Goal: Find specific page/section: Find specific page/section

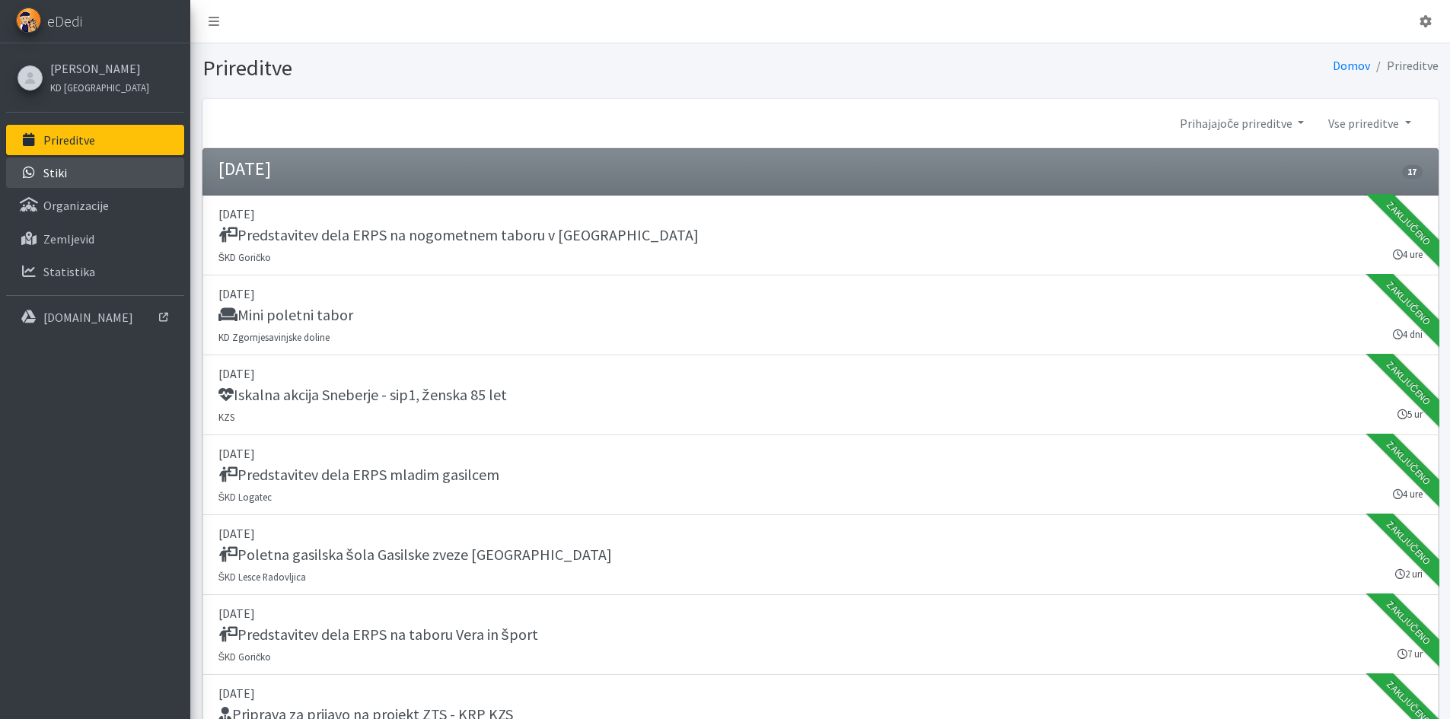
click at [87, 169] on link "Stiki" at bounding box center [95, 173] width 178 height 30
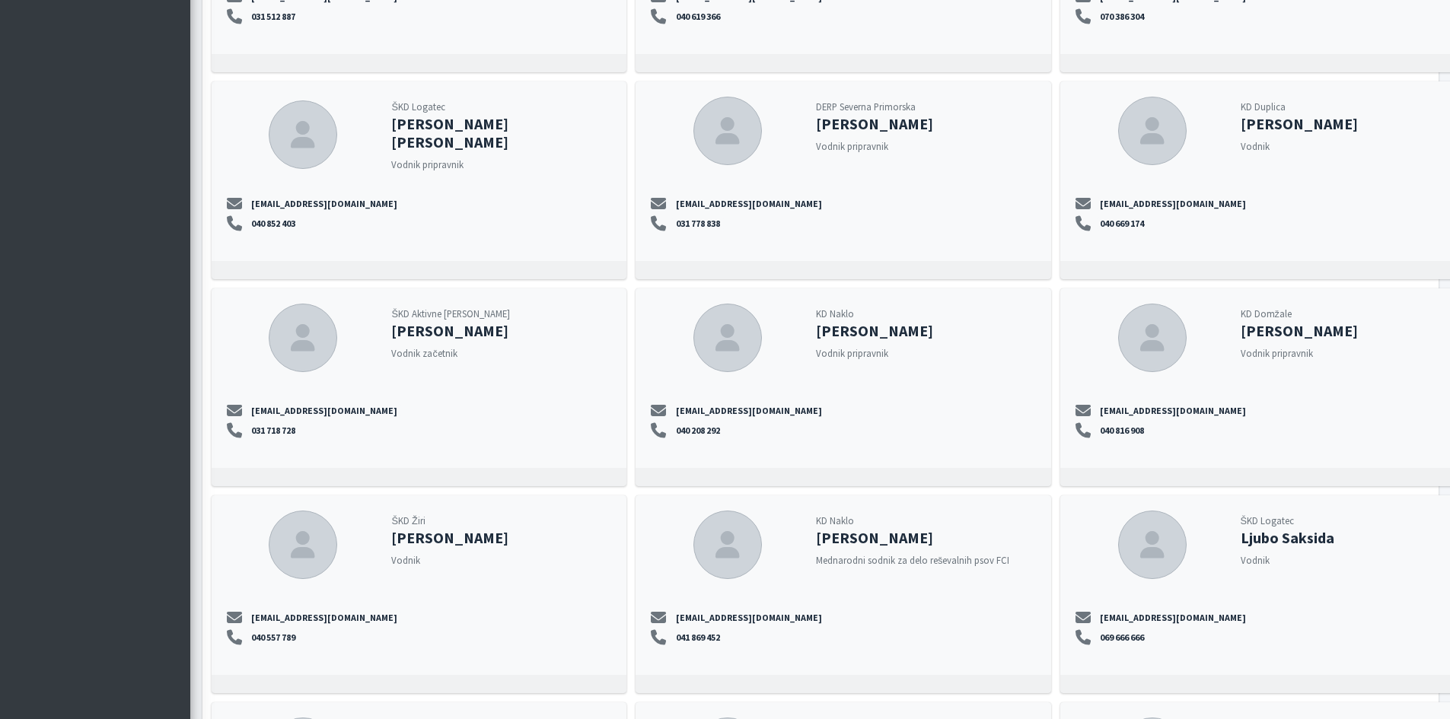
scroll to position [6700, 0]
